Goal: Navigation & Orientation: Find specific page/section

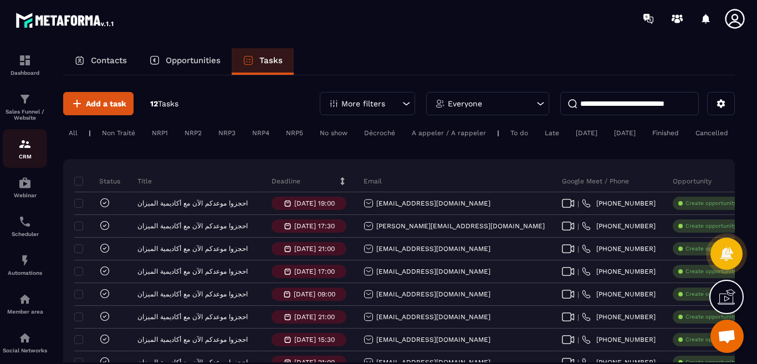
click at [24, 154] on p "CRM" at bounding box center [25, 157] width 44 height 6
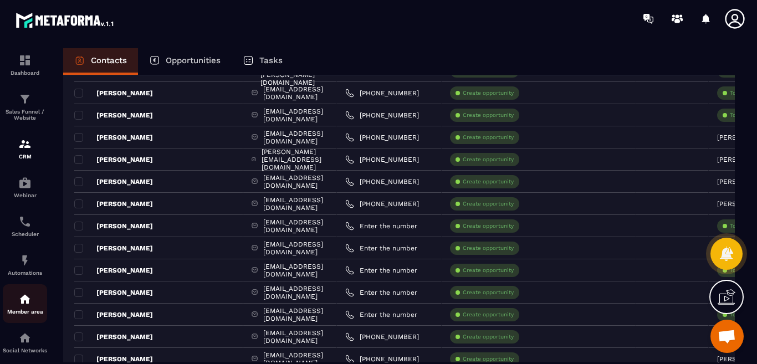
click at [28, 303] on img at bounding box center [24, 299] width 13 height 13
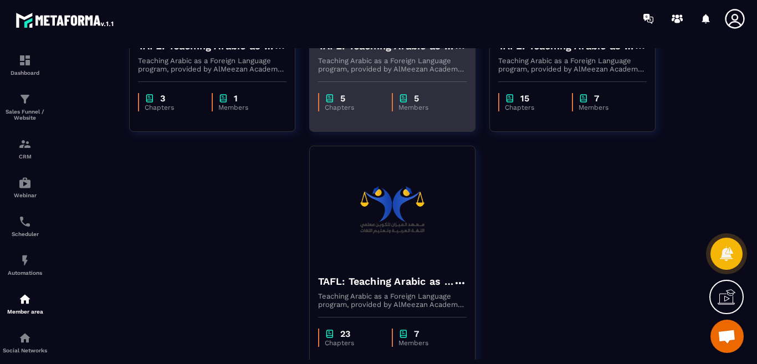
scroll to position [111, 0]
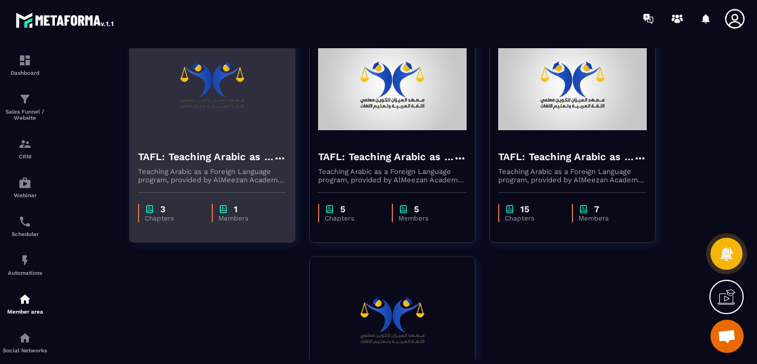
click at [218, 170] on p "Teaching Arabic as a Foreign Language program, provided by AlMeezan Academy in …" at bounding box center [212, 175] width 149 height 17
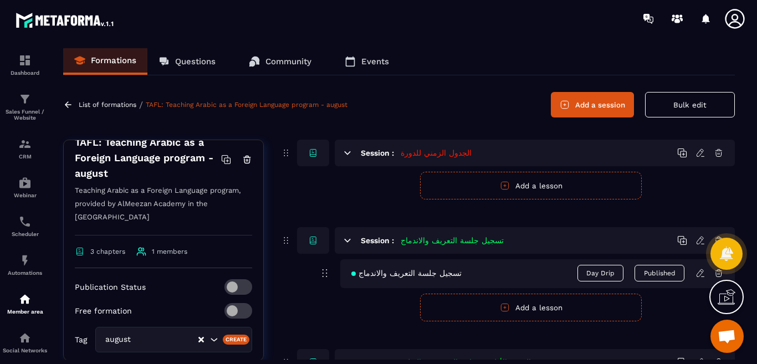
click at [349, 241] on icon at bounding box center [348, 240] width 6 height 3
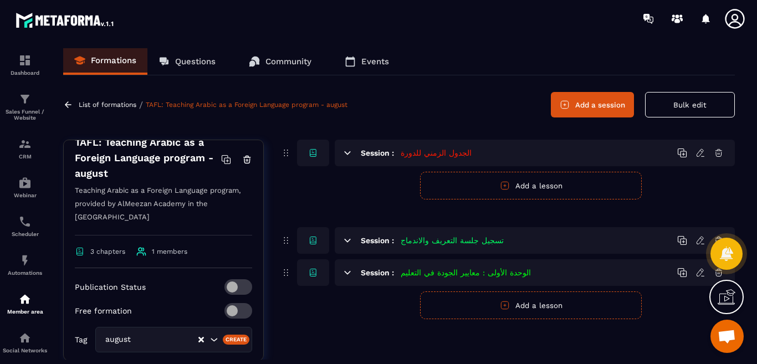
click at [353, 242] on div "Session : تسجيل جلسة التعريف والاندماج" at bounding box center [535, 240] width 400 height 27
click at [345, 239] on icon at bounding box center [348, 241] width 10 height 10
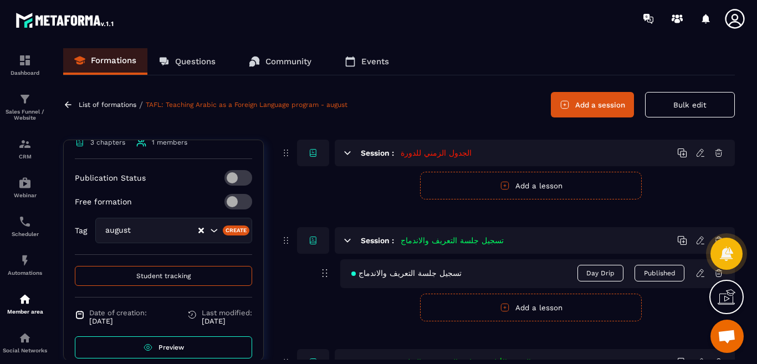
scroll to position [274, 0]
click at [164, 342] on span "Preview" at bounding box center [172, 346] width 26 height 8
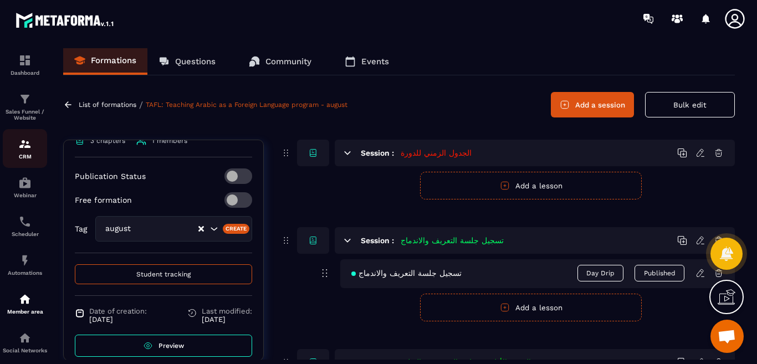
click at [27, 149] on img at bounding box center [24, 143] width 13 height 13
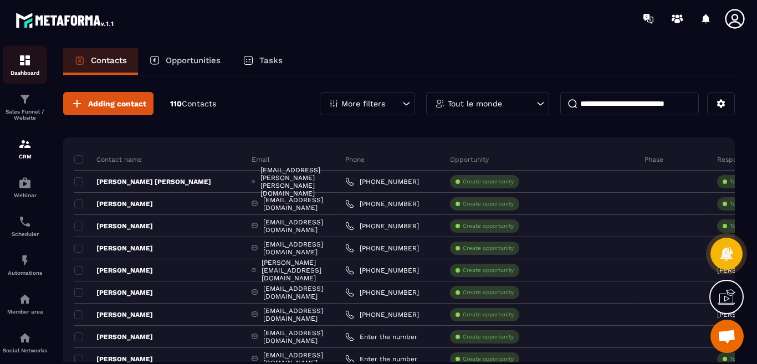
click at [19, 67] on img at bounding box center [24, 60] width 13 height 13
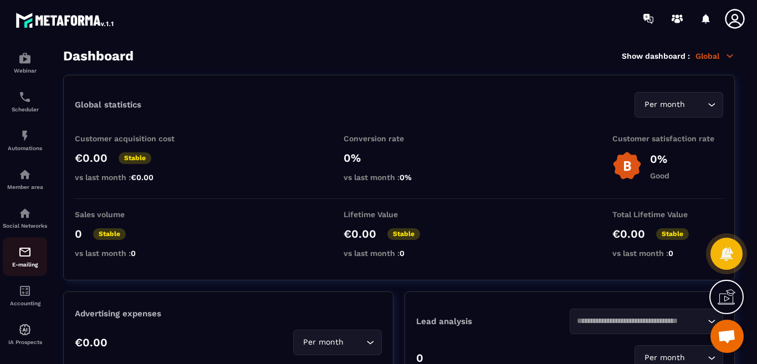
scroll to position [133, 0]
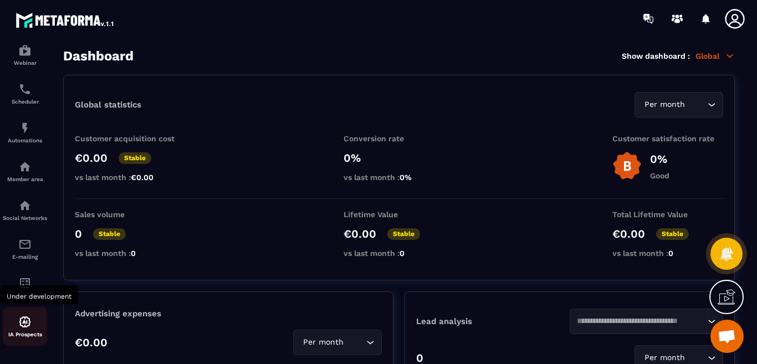
click at [23, 323] on img at bounding box center [24, 321] width 13 height 13
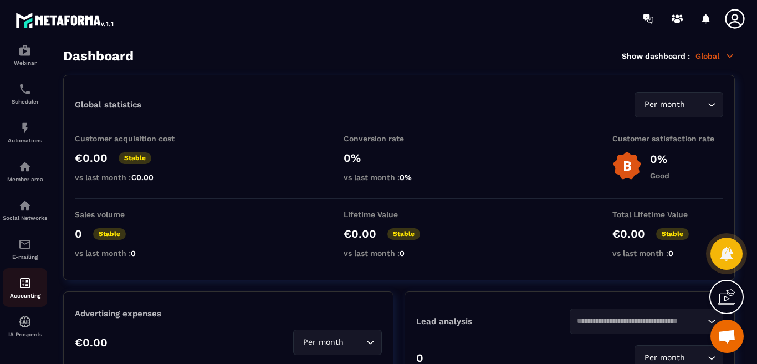
click at [25, 284] on img at bounding box center [24, 283] width 13 height 13
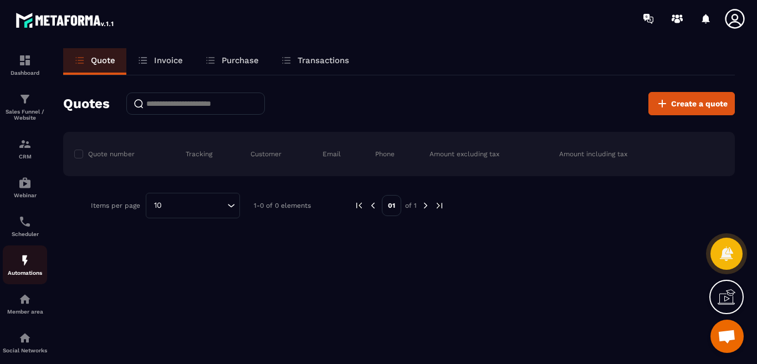
click at [17, 265] on div "Automations" at bounding box center [25, 265] width 44 height 22
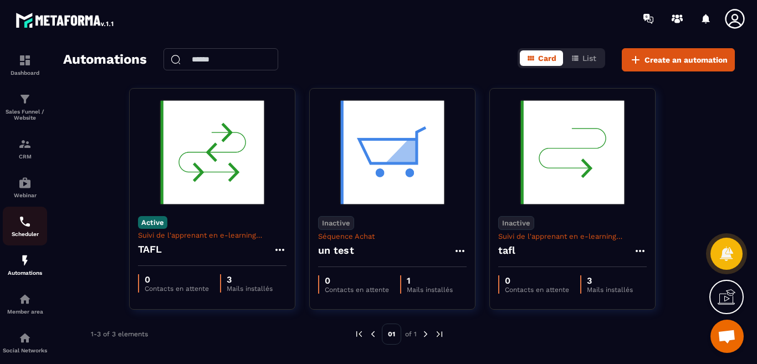
click at [25, 223] on img at bounding box center [24, 221] width 13 height 13
